Goal: Browse casually: Explore the website without a specific task or goal

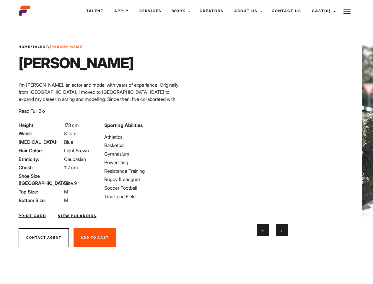
click at [323, 11] on link "Cast (0)" at bounding box center [323, 11] width 33 height 16
click at [347, 11] on img at bounding box center [347, 11] width 7 height 7
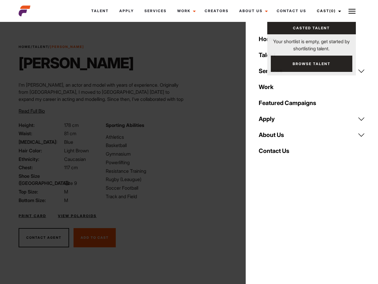
click at [272, 137] on video "Your browser does not support the video tag." at bounding box center [274, 127] width 143 height 179
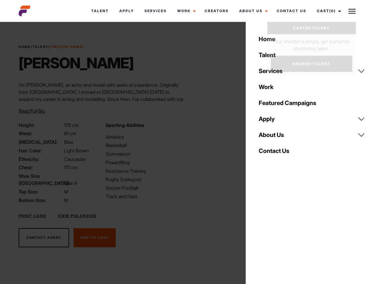
click at [187, 127] on div "Sporting Abilities Athletics Basketball Gymnasium Powerlifting Resistance Train…" at bounding box center [145, 163] width 87 height 82
click at [263, 230] on div "Home Talent Services Talent Casting Photography Videography Creative Hair and M…" at bounding box center [312, 142] width 132 height 284
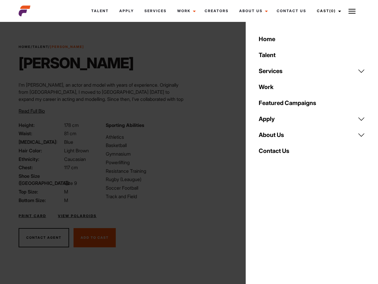
click at [282, 230] on div "Home Talent Services Talent Casting Photography Videography Creative Hair and M…" at bounding box center [312, 142] width 132 height 284
